Goal: Information Seeking & Learning: Stay updated

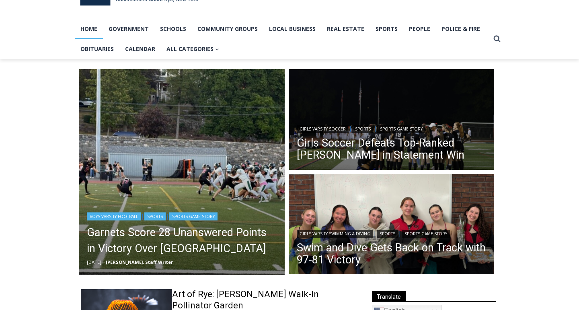
scroll to position [60, 0]
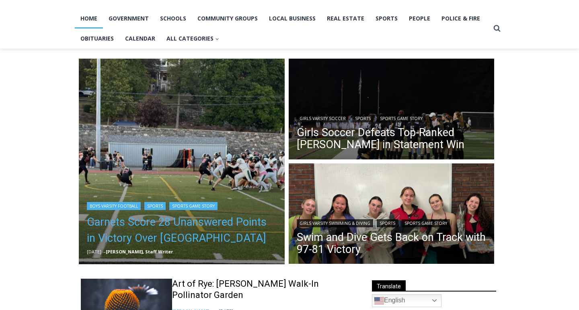
click at [181, 220] on link "Garnets Score 28 Unanswered Points in Victory Over [GEOGRAPHIC_DATA]" at bounding box center [182, 230] width 190 height 32
